Goal: Task Accomplishment & Management: Complete application form

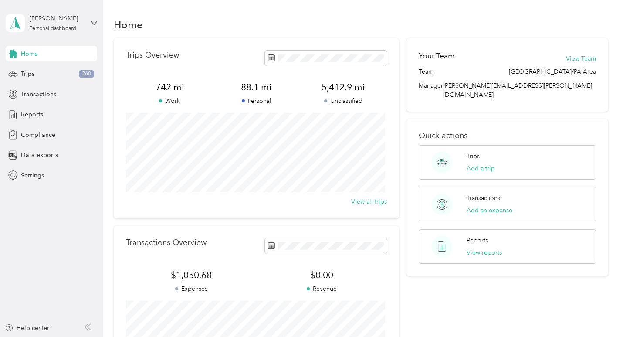
click at [61, 193] on aside "[PERSON_NAME] Personal dashboard Home Trips 260 Transactions Reports Compliance…" at bounding box center [51, 168] width 103 height 337
click at [34, 131] on span "Compliance" at bounding box center [38, 134] width 34 height 9
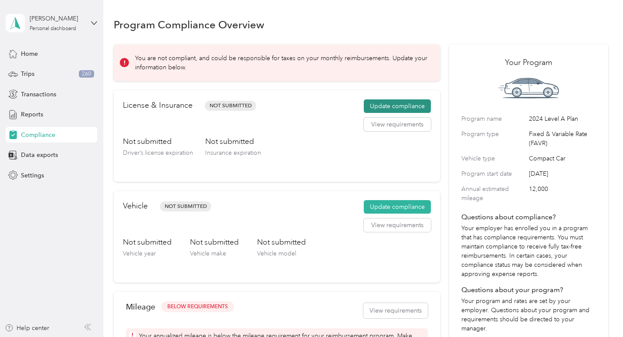
click at [400, 103] on button "Update compliance" at bounding box center [396, 106] width 67 height 14
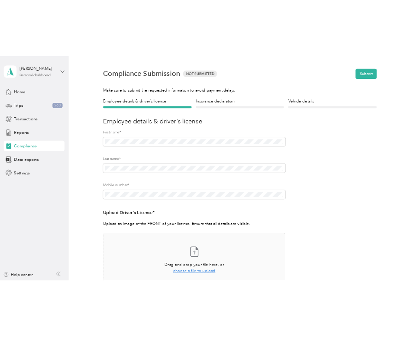
scroll to position [17, 0]
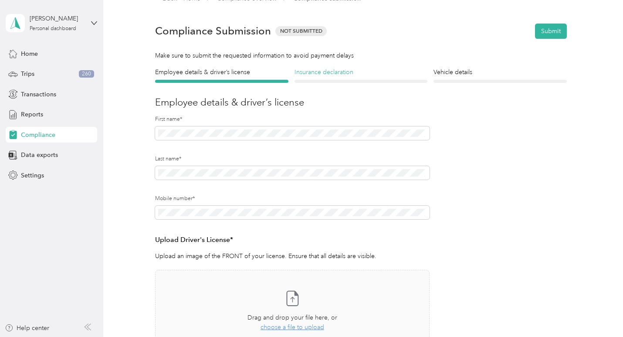
click at [323, 75] on h4 "Insurance declaration" at bounding box center [360, 71] width 133 height 9
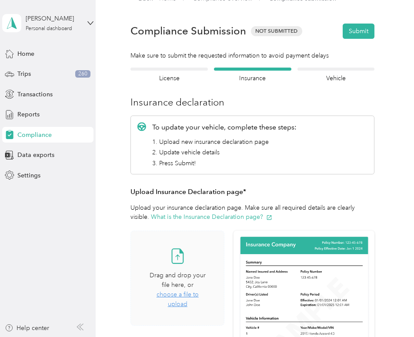
click at [177, 272] on span "Drag and drop your file here, or" at bounding box center [178, 279] width 56 height 17
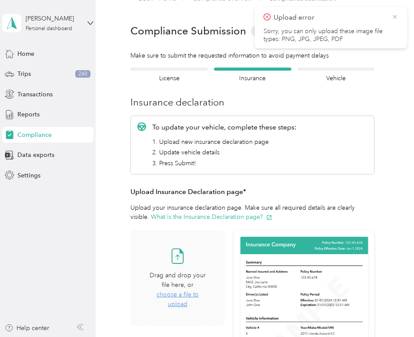
click at [396, 16] on icon at bounding box center [395, 17] width 4 height 4
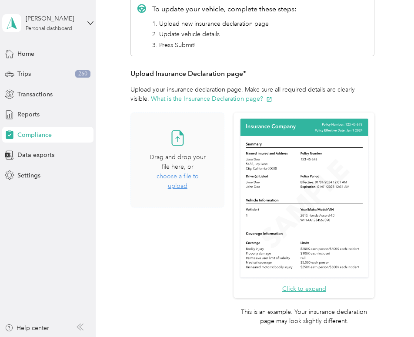
scroll to position [138, 0]
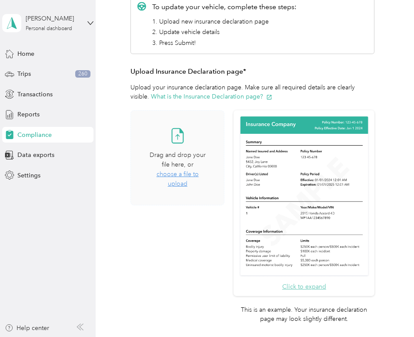
click at [301, 282] on button "Click to expand" at bounding box center [305, 286] width 44 height 9
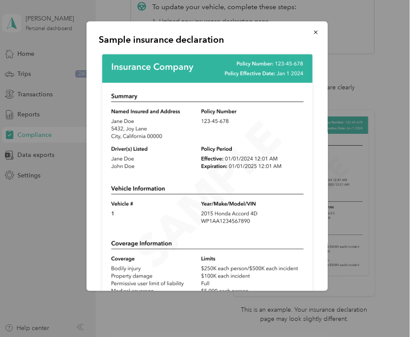
scroll to position [33, 0]
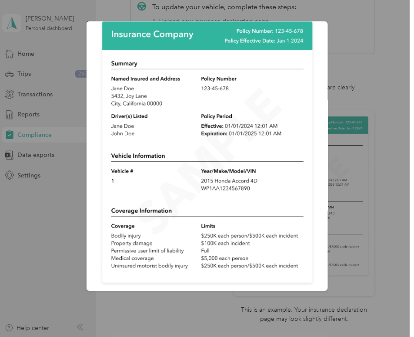
click at [316, 30] on div "Sample insurance declaration" at bounding box center [208, 155] width 242 height 269
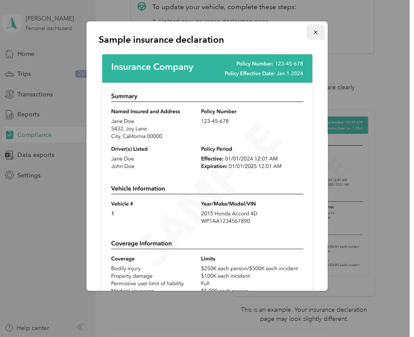
click at [314, 32] on icon "button" at bounding box center [315, 31] width 3 height 3
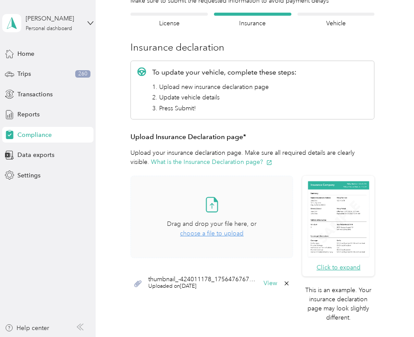
scroll to position [20, 0]
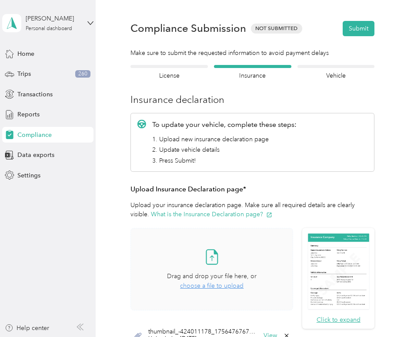
click at [315, 65] on div at bounding box center [336, 66] width 77 height 3
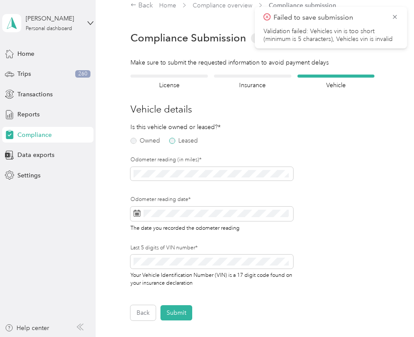
click at [175, 139] on label "Leased" at bounding box center [183, 141] width 29 height 6
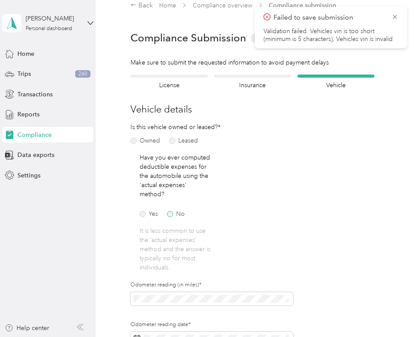
click at [173, 212] on label "No" at bounding box center [176, 214] width 18 height 6
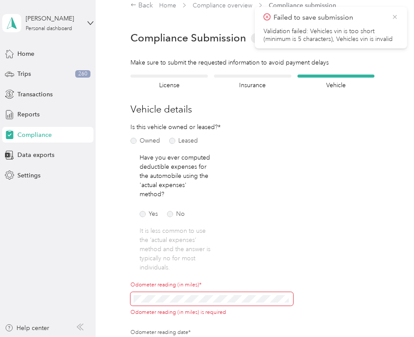
click at [394, 19] on icon at bounding box center [395, 17] width 7 height 8
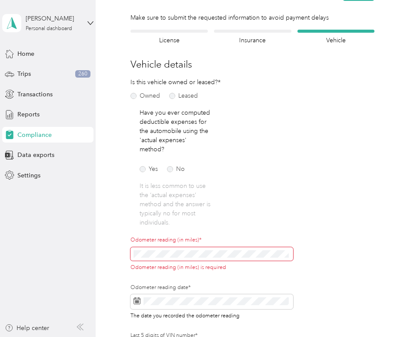
scroll to position [54, 0]
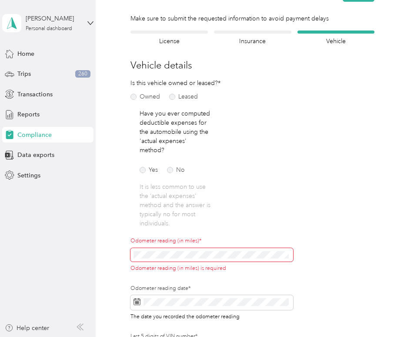
click at [239, 31] on div at bounding box center [252, 31] width 77 height 3
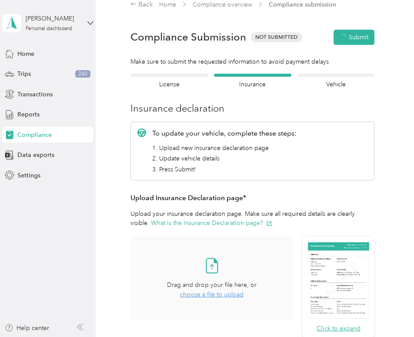
scroll to position [10, 0]
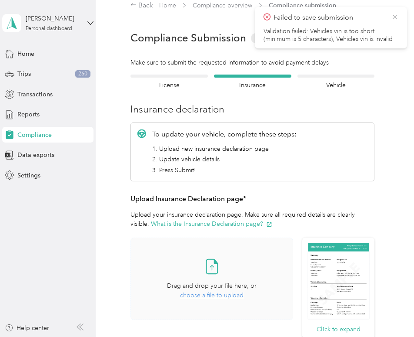
click at [397, 15] on icon at bounding box center [395, 17] width 4 height 4
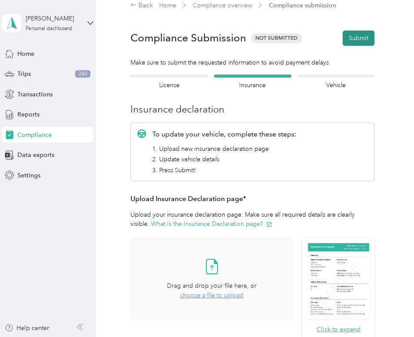
click at [362, 34] on button "Submit" at bounding box center [359, 37] width 32 height 15
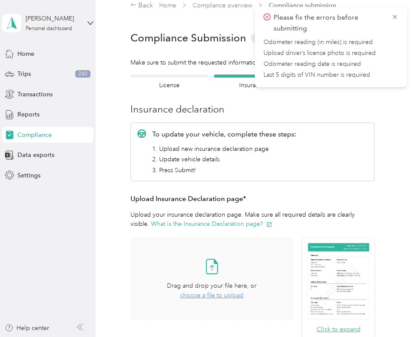
click at [378, 106] on div "Employee details & driver’s license License Insurance declaration Insurance Veh…" at bounding box center [252, 245] width 293 height 343
click at [391, 16] on span "Please fix the errors before submitting" at bounding box center [331, 22] width 135 height 21
click at [394, 16] on icon at bounding box center [395, 17] width 7 height 8
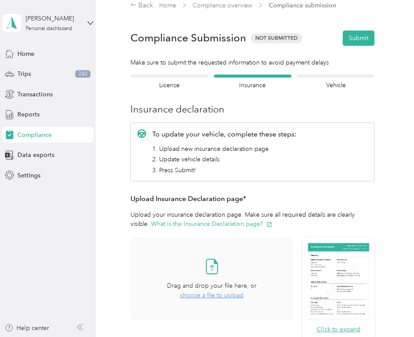
click at [336, 76] on div at bounding box center [336, 75] width 77 height 3
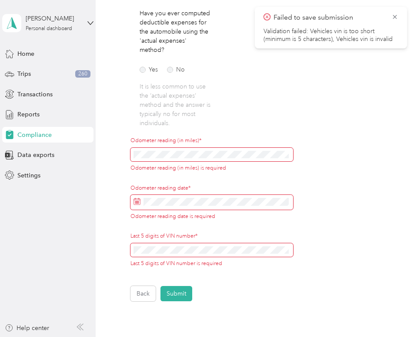
scroll to position [168, 0]
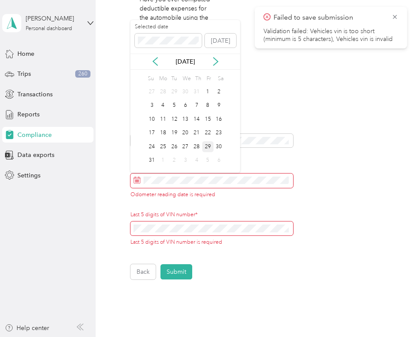
click at [207, 146] on div "29" at bounding box center [207, 146] width 11 height 11
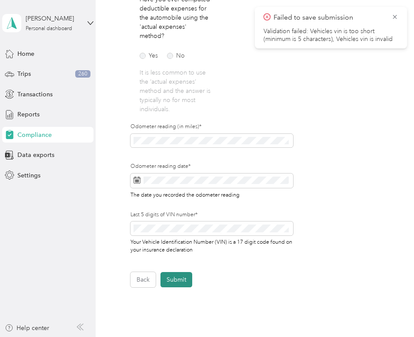
click at [176, 284] on button "Submit" at bounding box center [177, 279] width 32 height 15
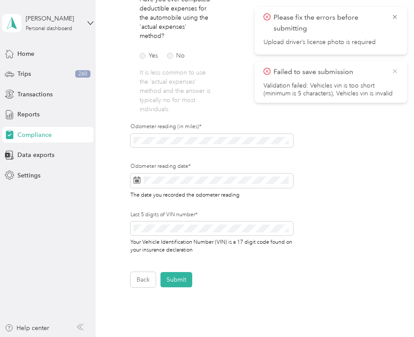
click at [393, 70] on icon at bounding box center [395, 71] width 7 height 8
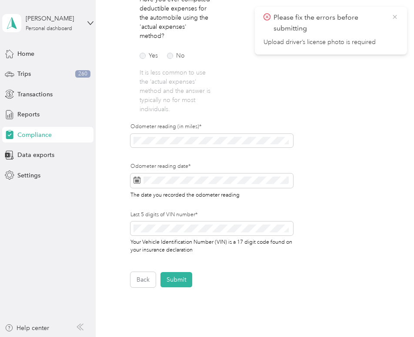
click at [394, 20] on icon at bounding box center [395, 17] width 7 height 8
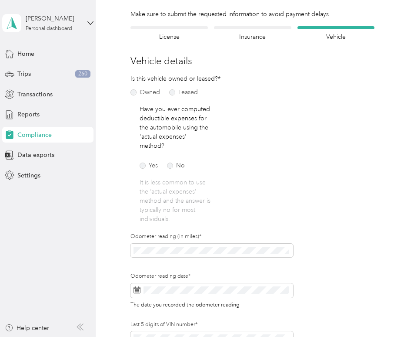
scroll to position [15, 0]
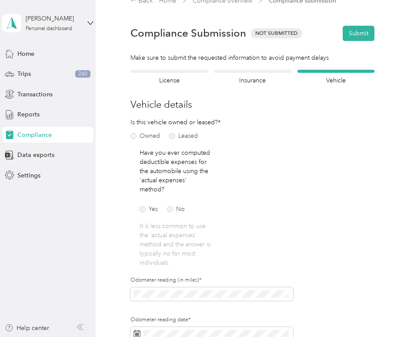
click at [166, 70] on div at bounding box center [169, 71] width 77 height 3
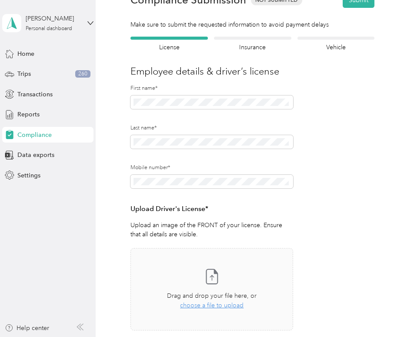
scroll to position [2, 0]
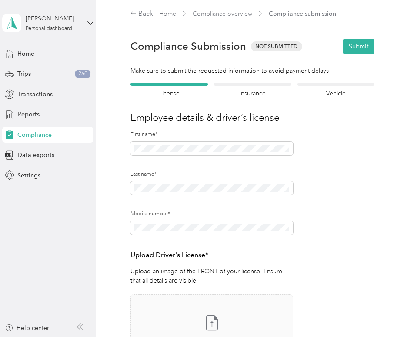
click at [235, 82] on section "Back Home Compliance overview Compliance submission Compliance Submission Not S…" at bounding box center [252, 230] width 293 height 442
click at [237, 83] on div at bounding box center [252, 84] width 77 height 3
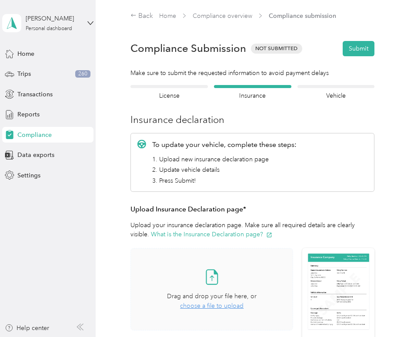
click at [333, 88] on div "Vehicle details Vehicle" at bounding box center [336, 92] width 77 height 15
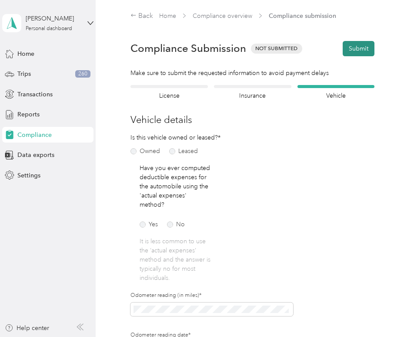
click at [352, 49] on button "Submit" at bounding box center [359, 48] width 32 height 15
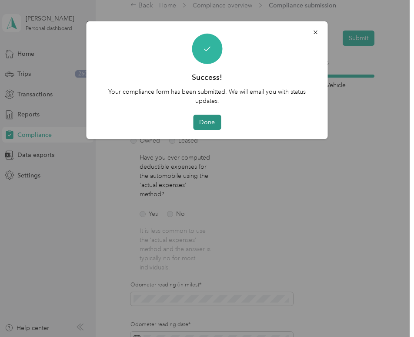
click at [202, 121] on button "Done" at bounding box center [207, 121] width 28 height 15
